Goal: Task Accomplishment & Management: Manage account settings

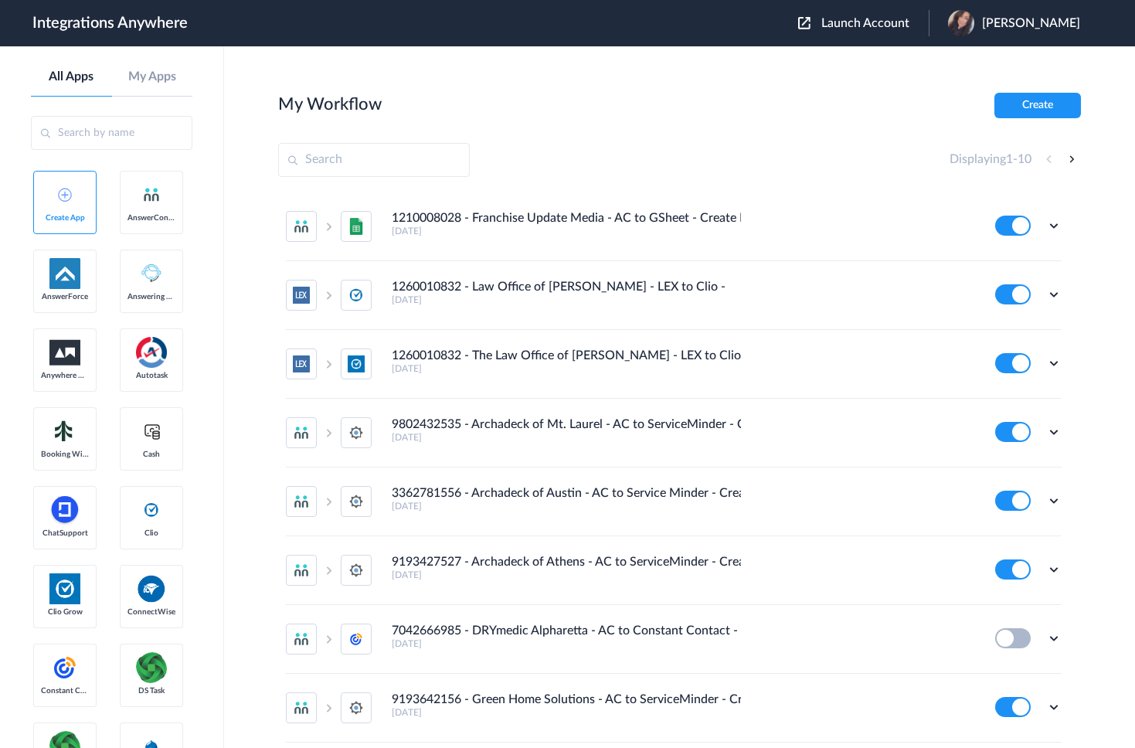
click at [888, 19] on span "Launch Account" at bounding box center [866, 23] width 88 height 12
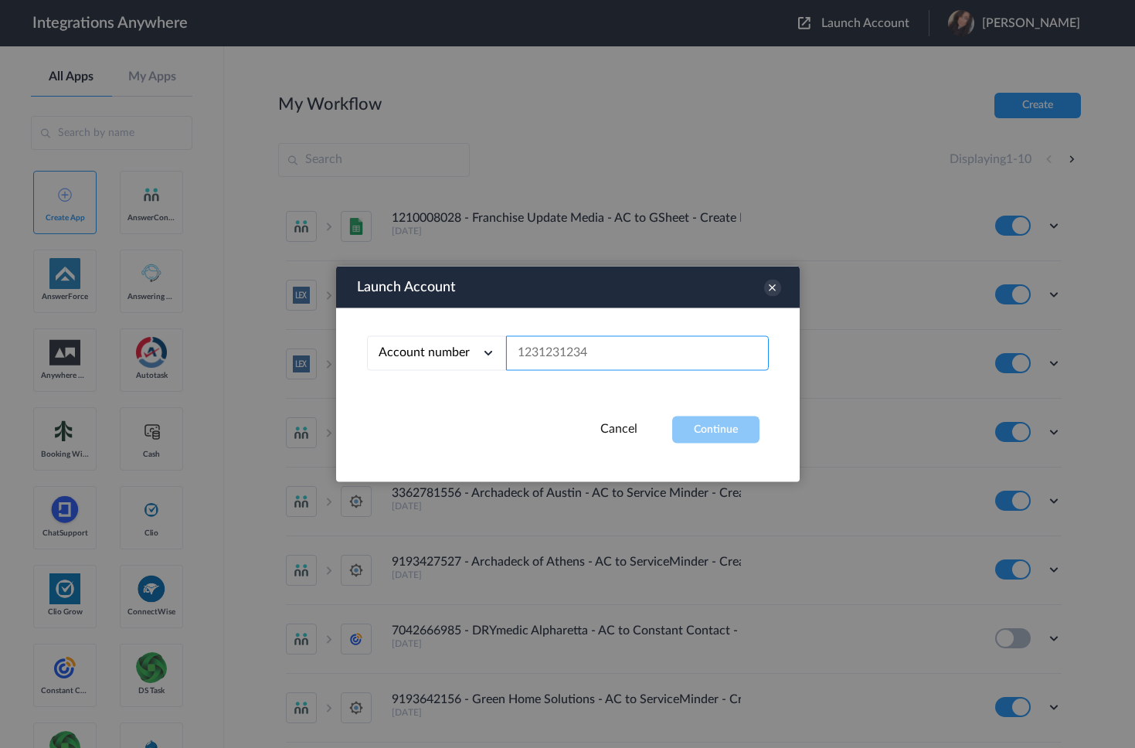
click at [606, 350] on input "text" at bounding box center [637, 353] width 263 height 35
paste input "3363301387"
type input "3363301387"
drag, startPoint x: 704, startPoint y: 432, endPoint x: 734, endPoint y: 294, distance: 141.4
click at [704, 432] on button "Continue" at bounding box center [715, 430] width 87 height 27
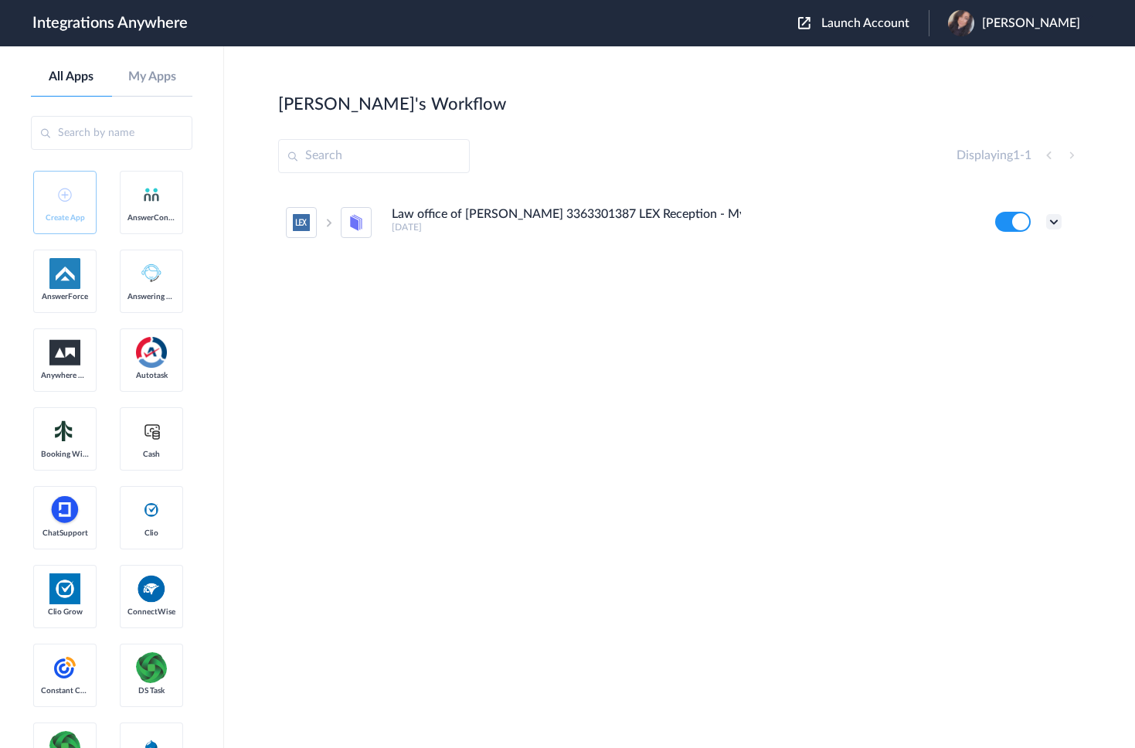
click at [1051, 220] on icon at bounding box center [1054, 221] width 15 height 15
click at [1020, 258] on li "Edit" at bounding box center [1012, 257] width 100 height 29
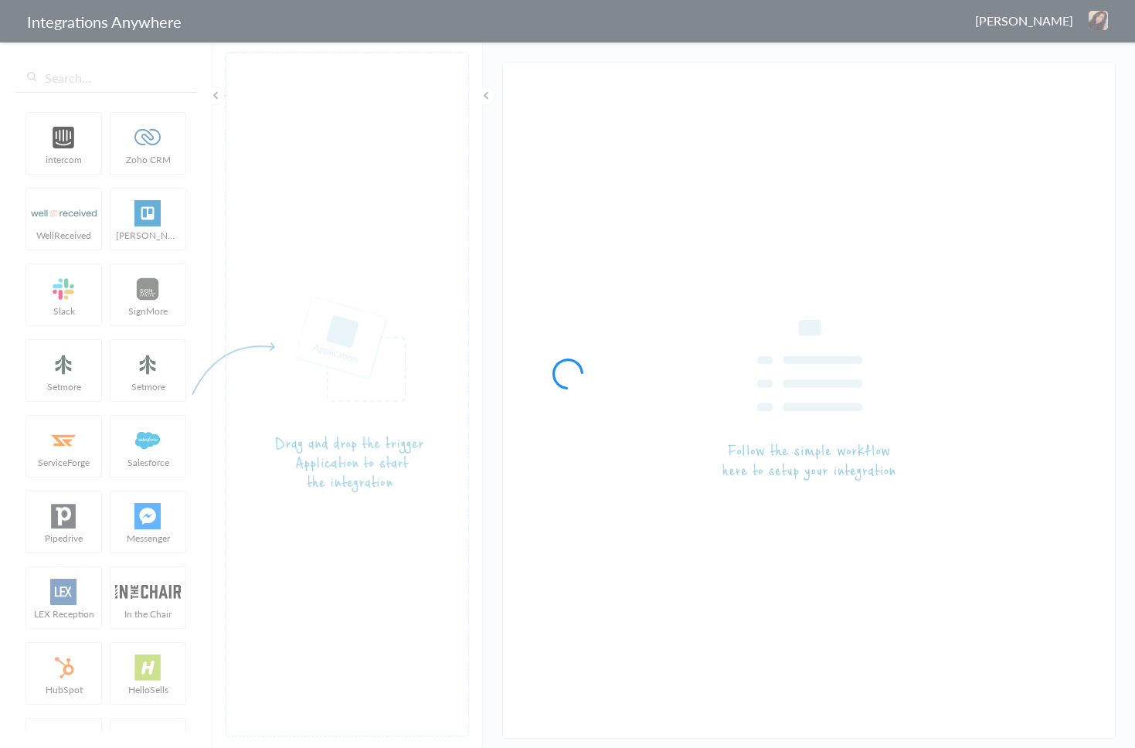
type input "Law office of [PERSON_NAME] 3363301387 LEX Reception - MyCase"
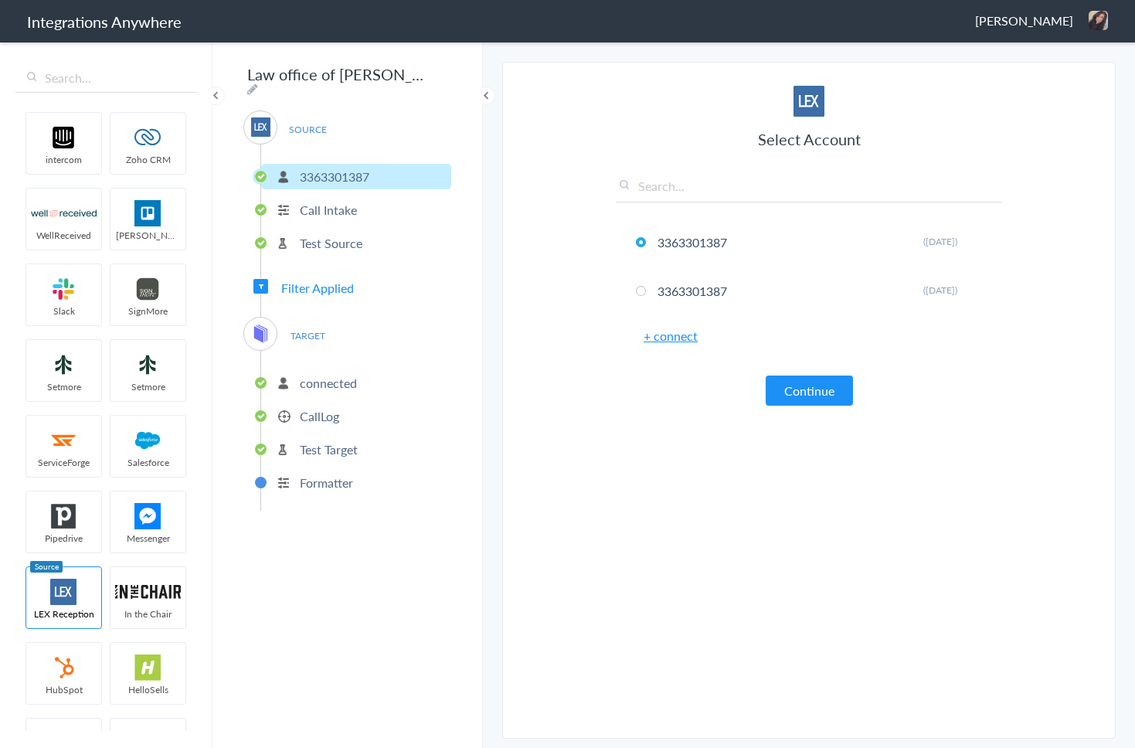
click at [322, 286] on span "Filter Applied" at bounding box center [317, 288] width 73 height 18
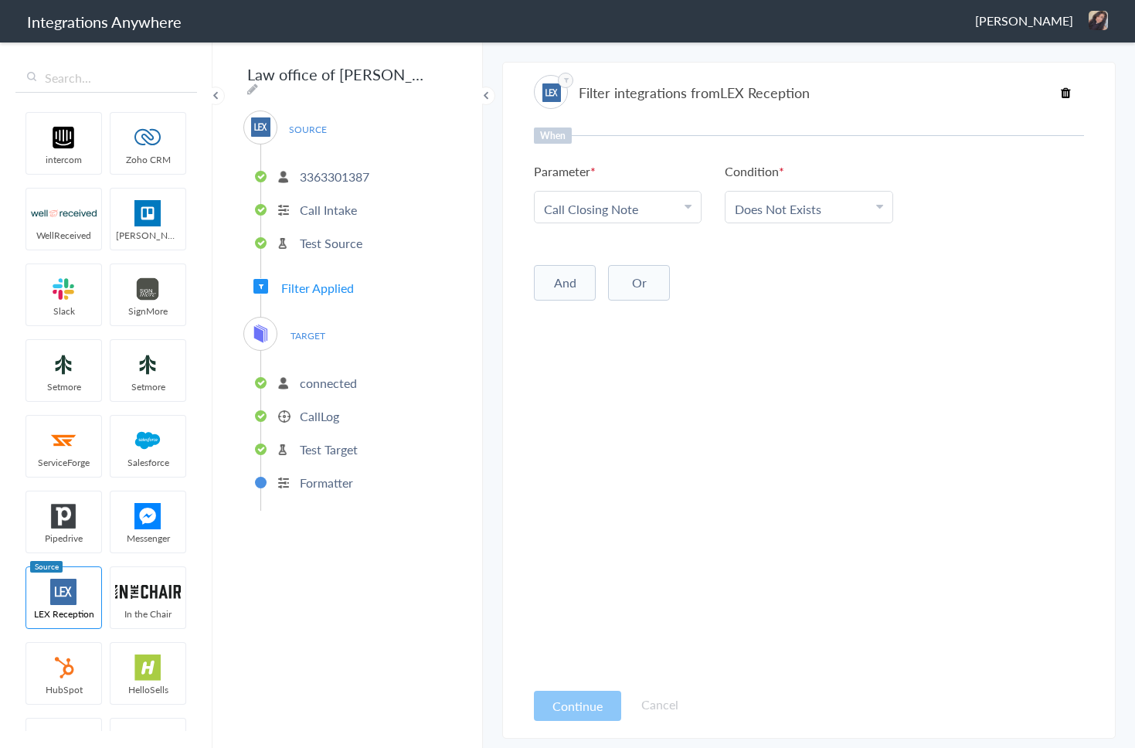
click at [848, 206] on li "Does Not Exists" at bounding box center [805, 209] width 141 height 18
click at [919, 157] on div "When Parameter Choose Parameter Call Closing Note First Name Last Name Email Ph…" at bounding box center [809, 176] width 550 height 96
